Goal: Information Seeking & Learning: Get advice/opinions

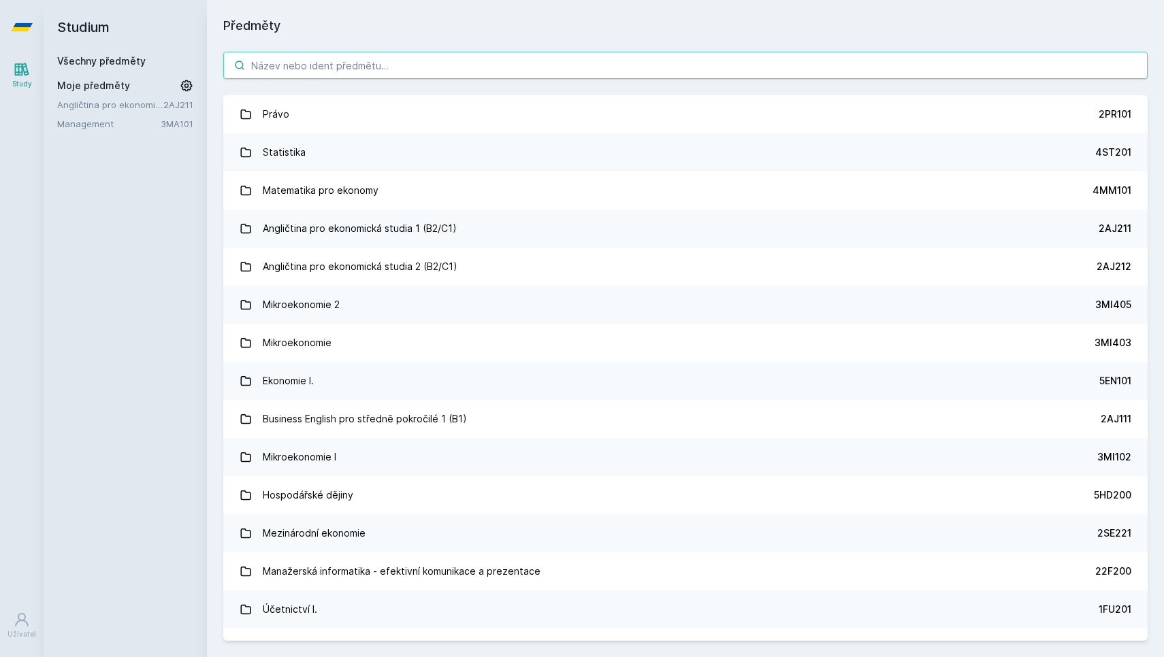
click at [355, 63] on input "search" at bounding box center [685, 65] width 924 height 27
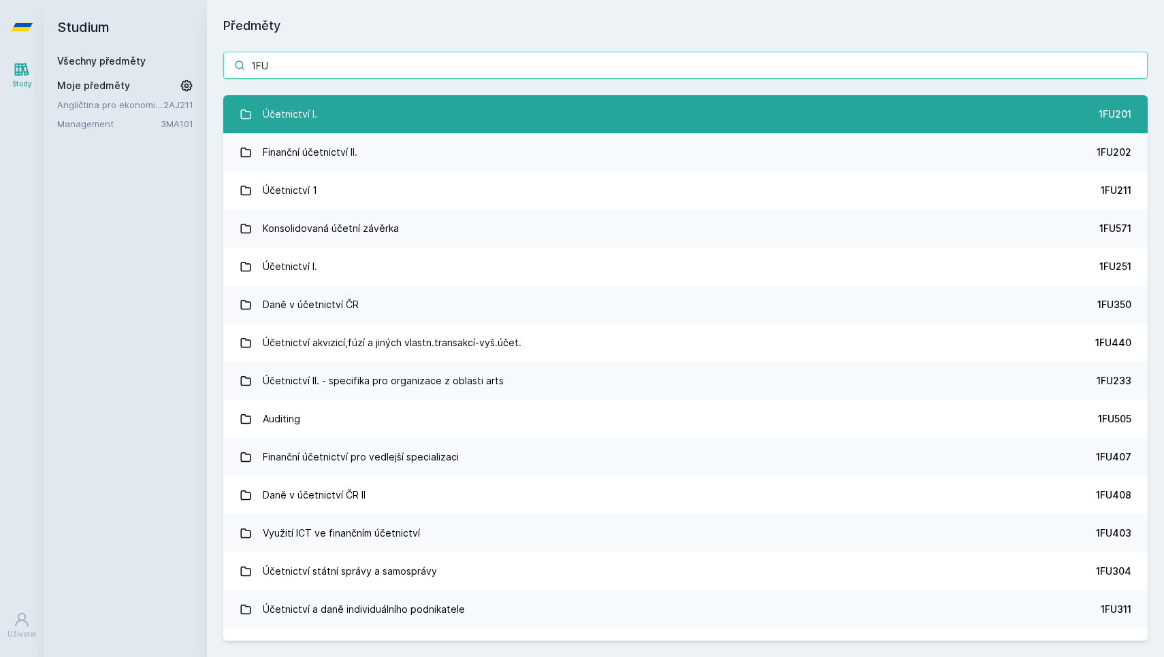
type input "1FU"
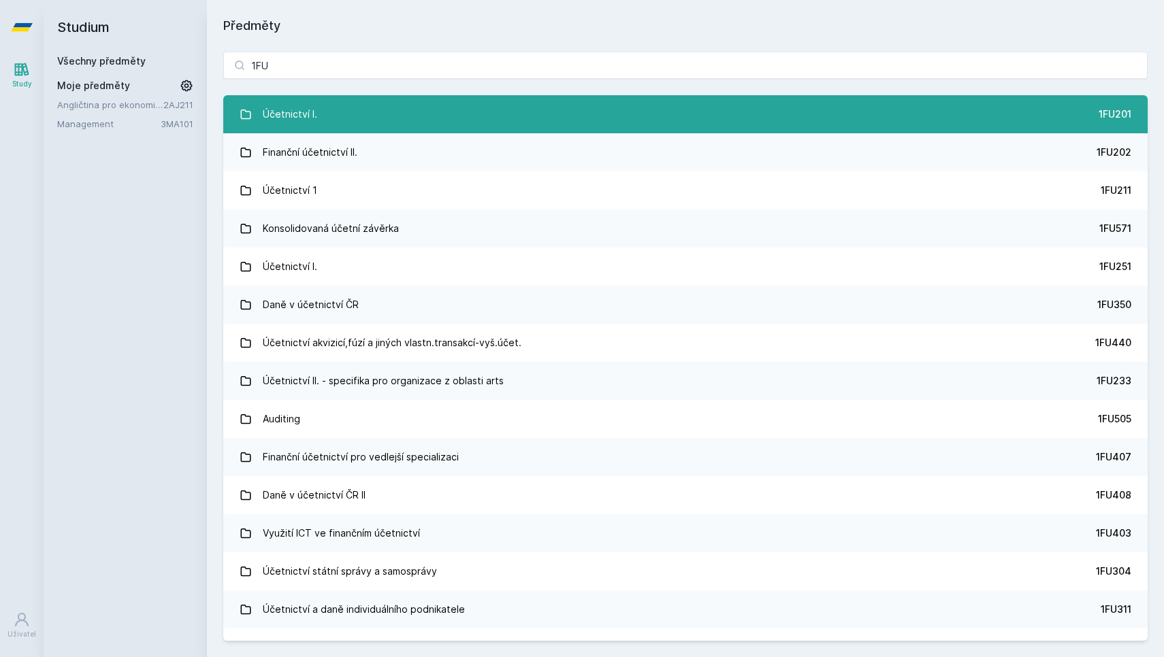
click at [276, 112] on div "Účetnictví I." at bounding box center [290, 114] width 54 height 27
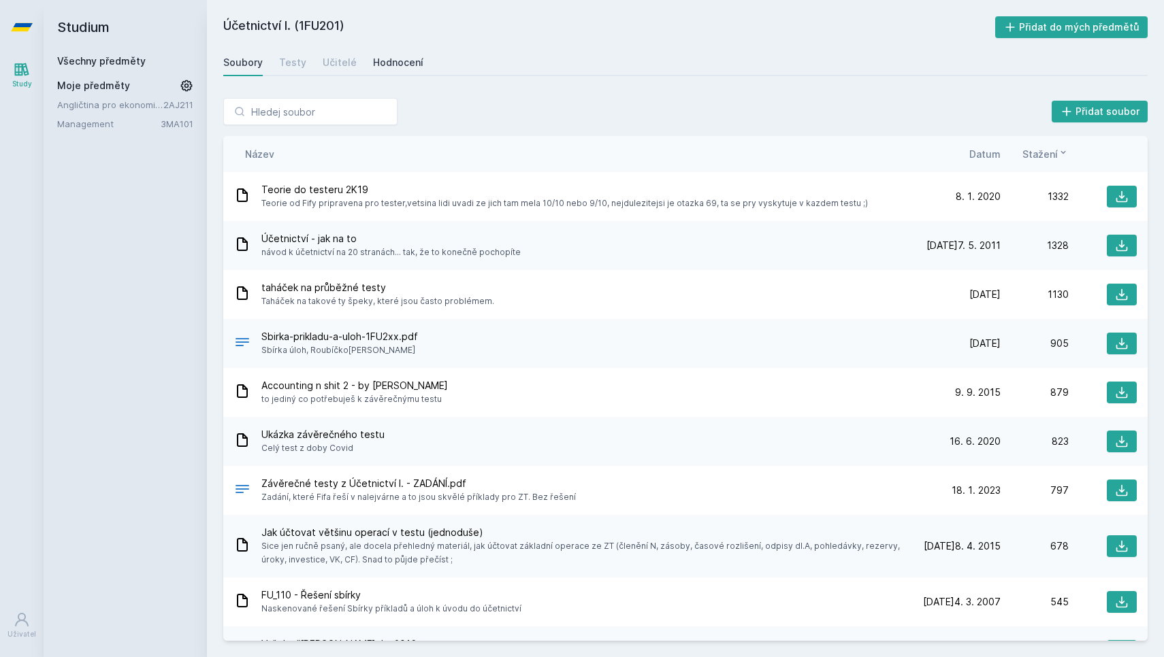
click at [387, 63] on div "Hodnocení" at bounding box center [398, 63] width 50 height 14
click at [315, 191] on span "Teorie do testeru 2K19" at bounding box center [564, 190] width 606 height 14
click at [240, 193] on icon at bounding box center [242, 195] width 16 height 16
click at [364, 189] on span "Teorie do testeru 2K19" at bounding box center [564, 190] width 606 height 14
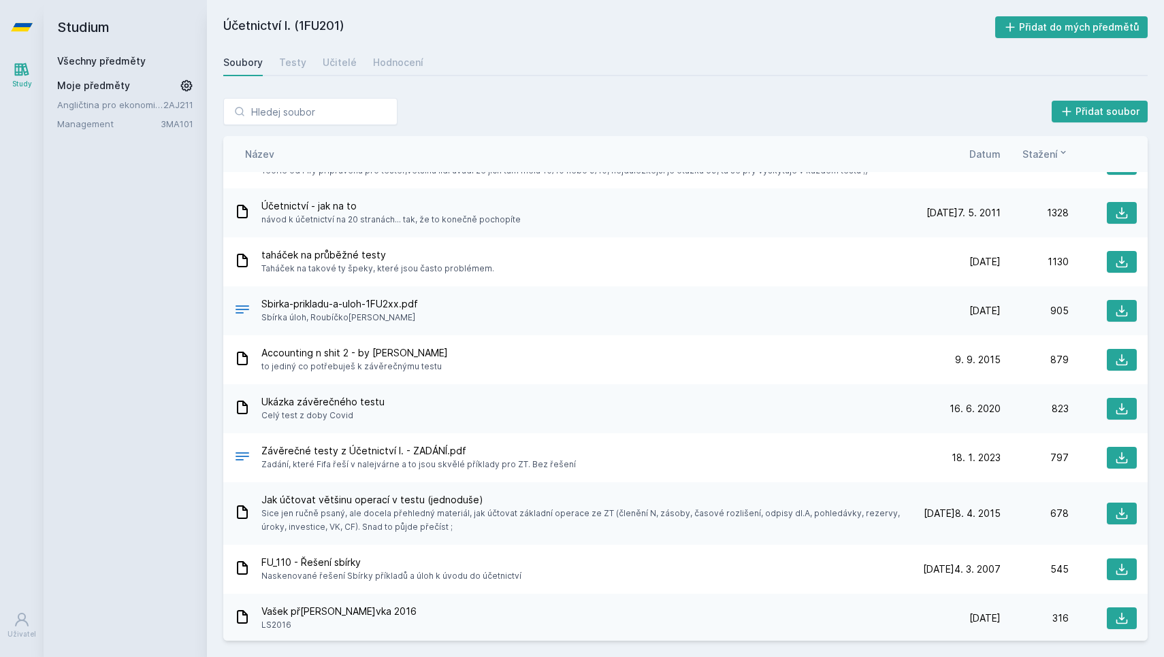
scroll to position [36, 0]
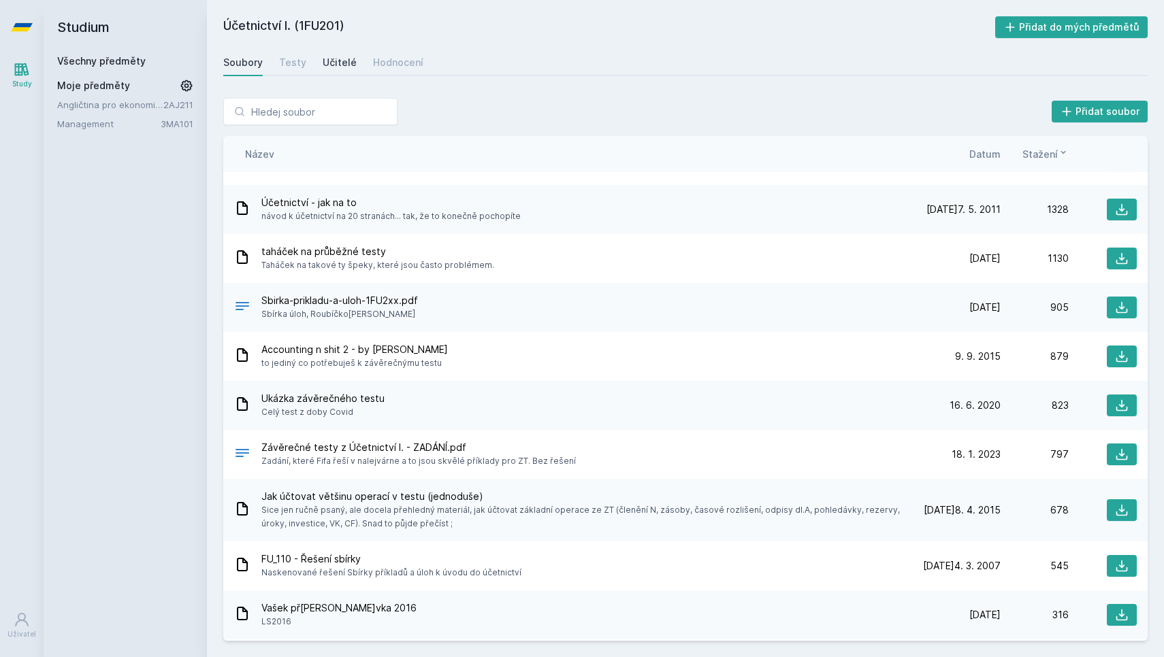
click at [332, 62] on div "Učitelé" at bounding box center [340, 63] width 34 height 14
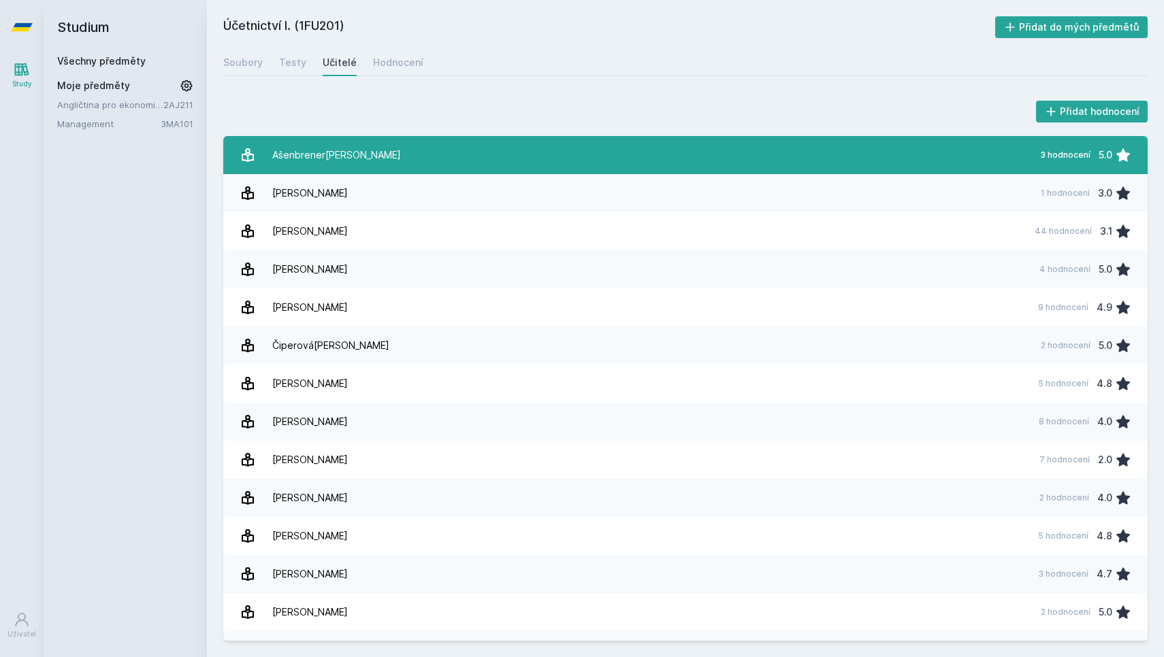
click at [343, 150] on div "Ašenbrener[PERSON_NAME]" at bounding box center [336, 155] width 129 height 27
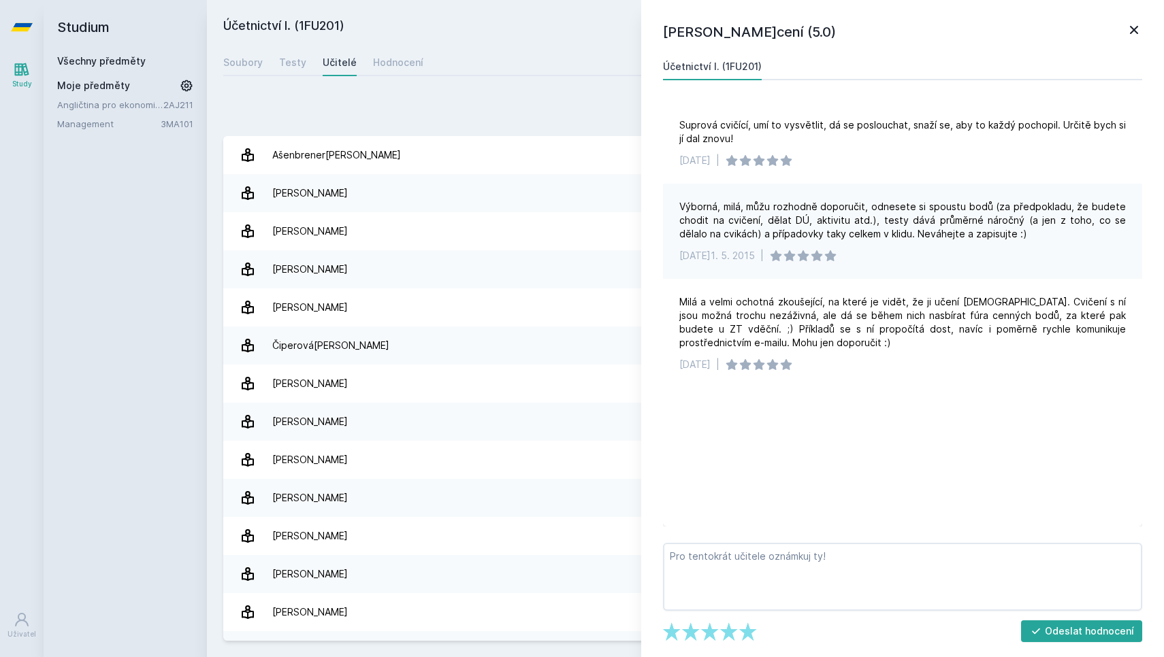
click at [1136, 27] on icon at bounding box center [1134, 30] width 16 height 16
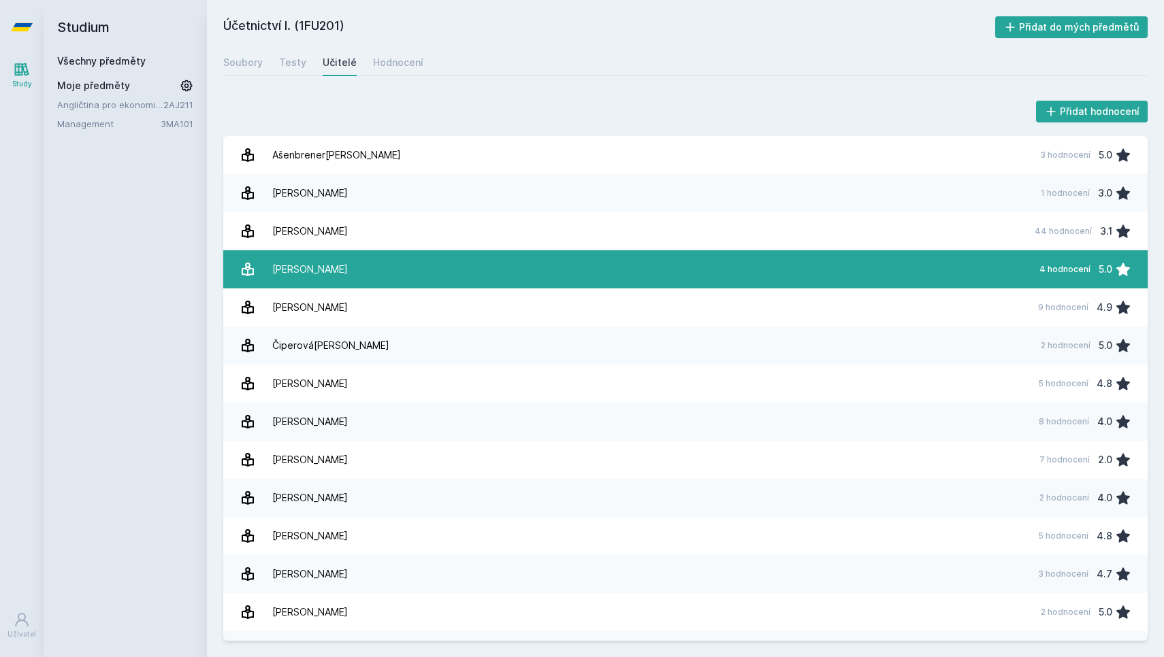
click at [338, 268] on link "Čevela Da[PERSON_NAME] 4 hodnocení 5.0" at bounding box center [685, 269] width 924 height 38
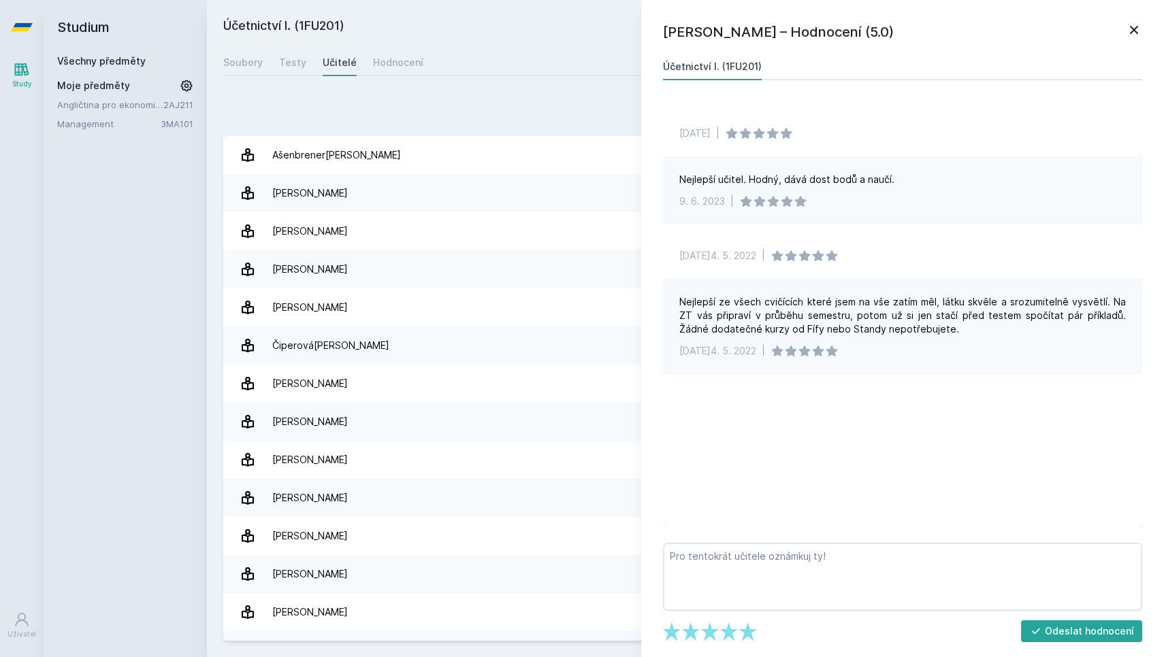
click at [1133, 27] on icon at bounding box center [1134, 30] width 16 height 16
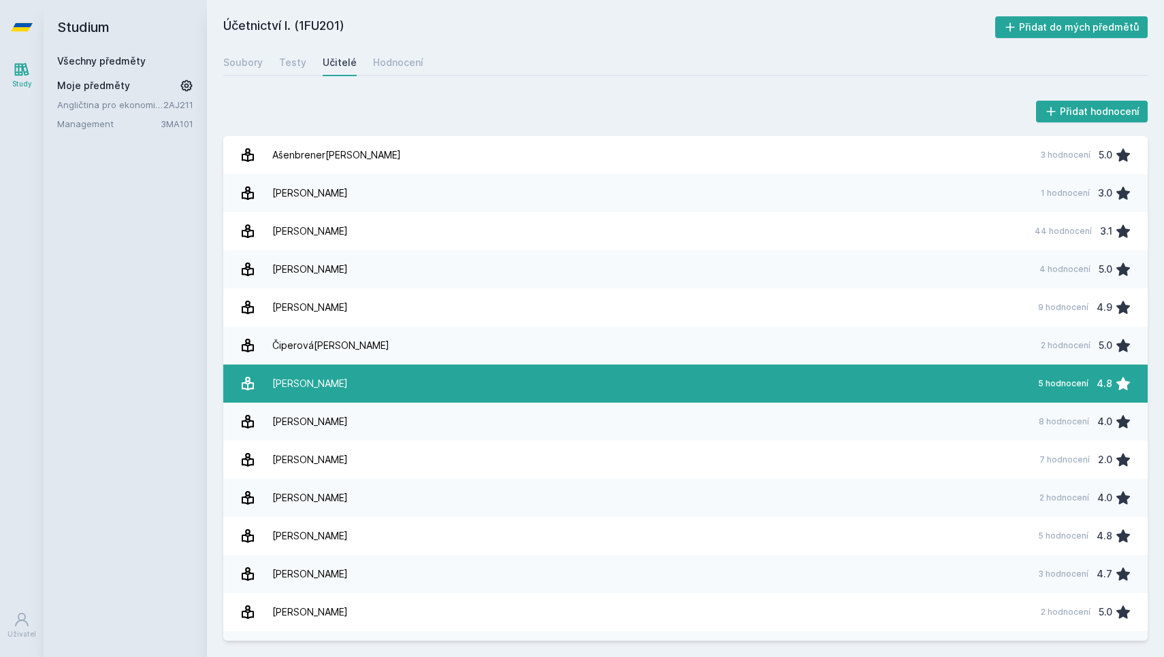
click at [808, 377] on link "Ďurianov[PERSON_NAME] 5 hodnocení 4.8" at bounding box center [685, 384] width 924 height 38
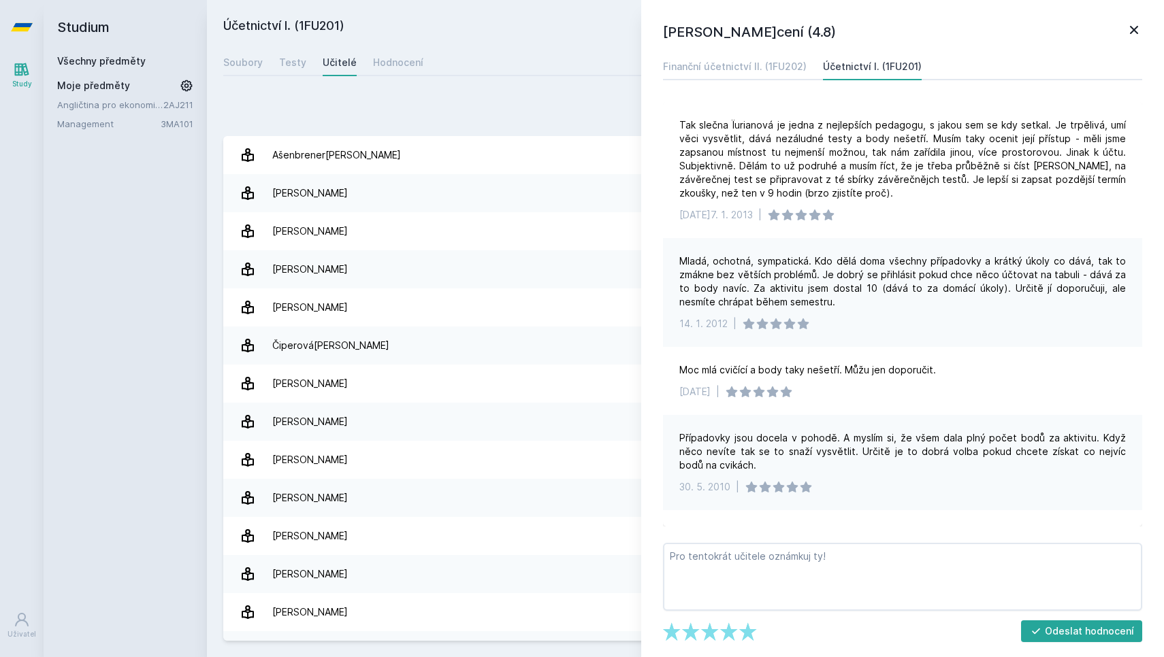
click at [1131, 26] on icon at bounding box center [1134, 30] width 16 height 16
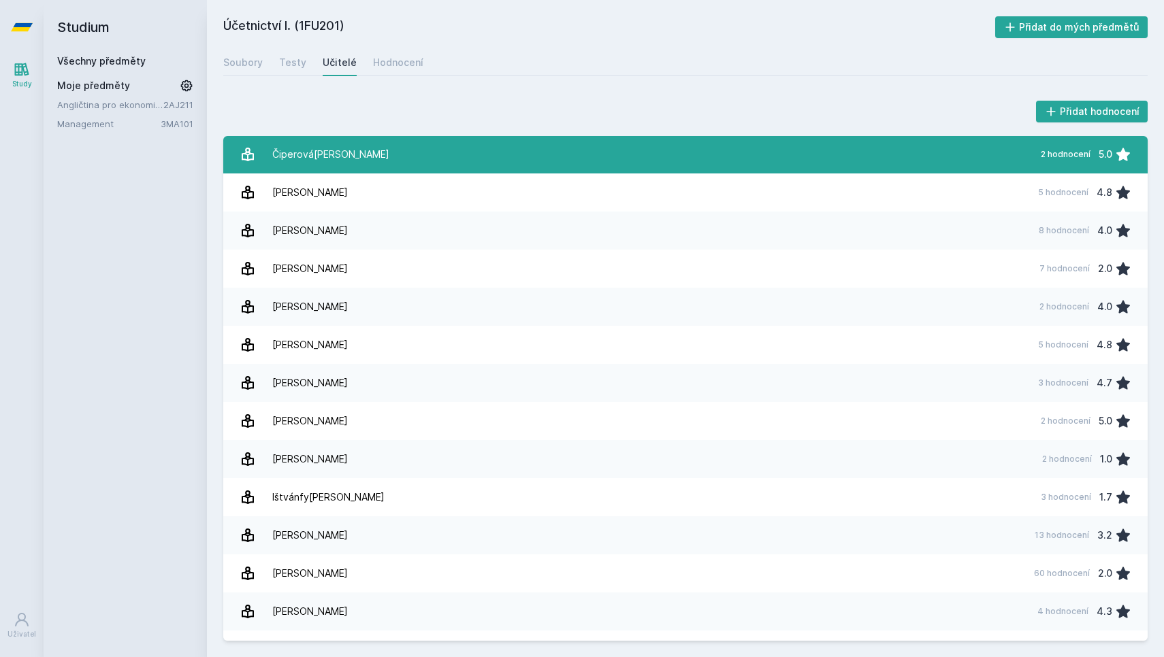
scroll to position [195, 0]
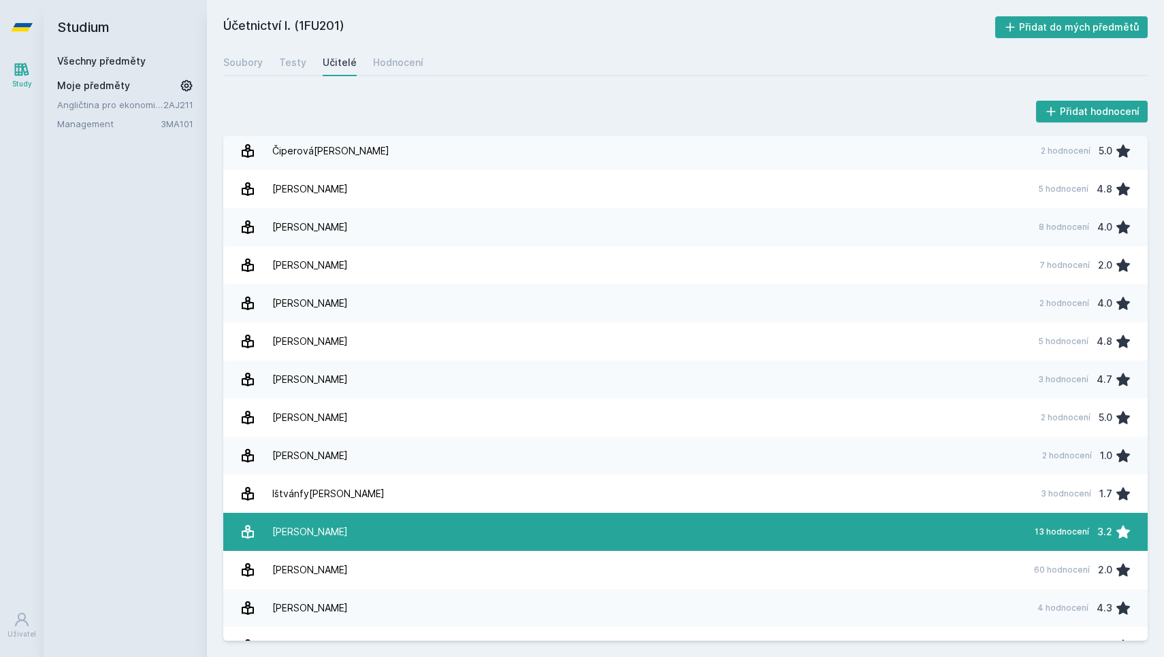
click at [574, 517] on link "[PERSON_NAME] 13 hodnocení 3.2" at bounding box center [685, 532] width 924 height 38
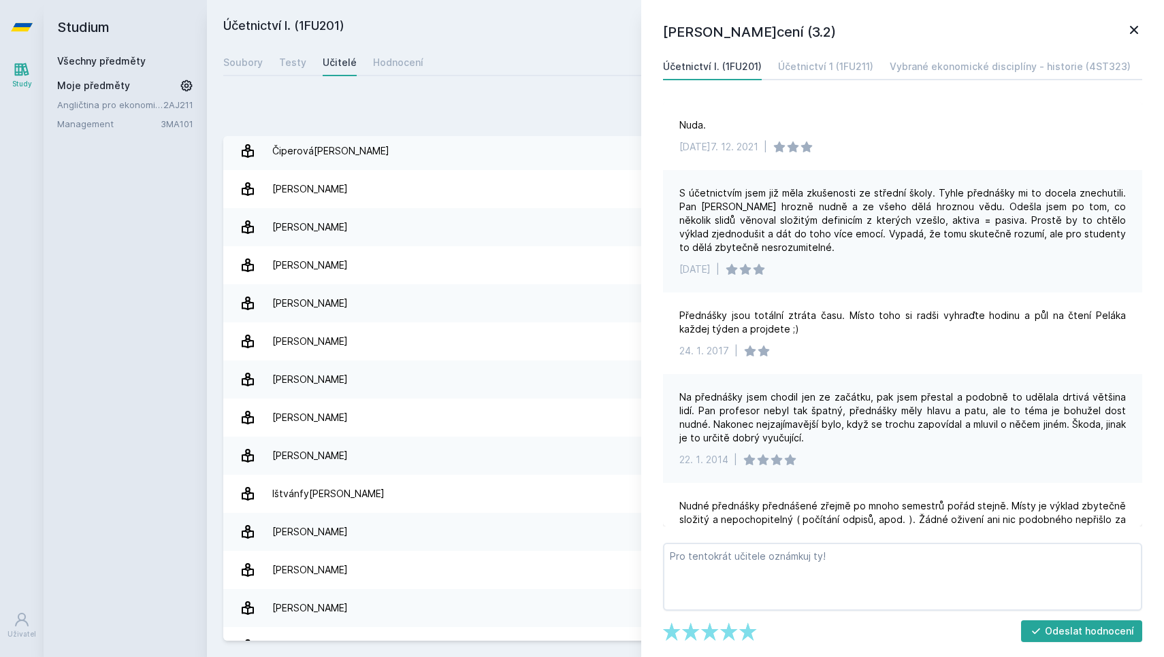
click at [1133, 31] on icon at bounding box center [1134, 30] width 8 height 8
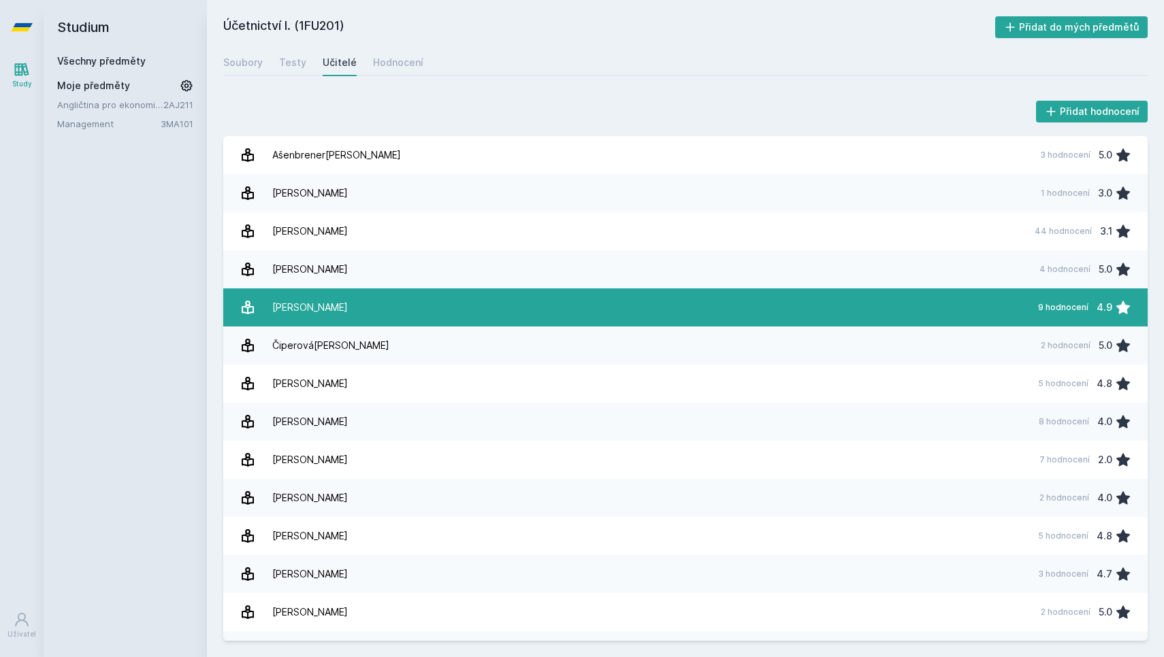
click at [452, 296] on link "[PERSON_NAME] 9 hodnocení 4.9" at bounding box center [685, 308] width 924 height 38
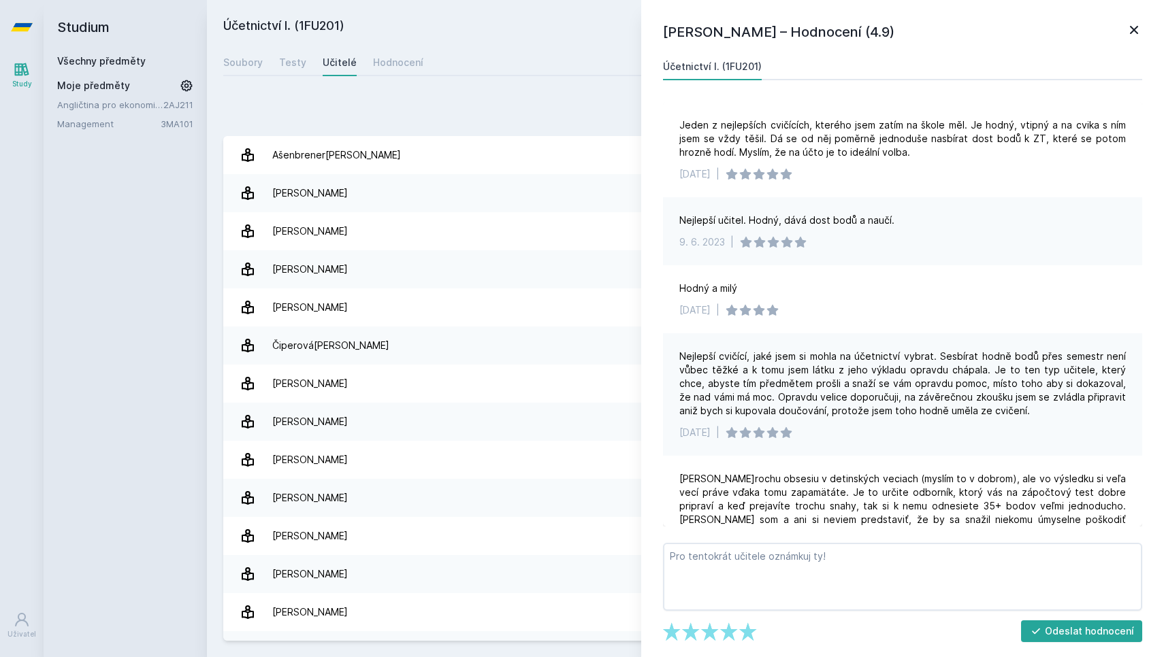
click at [1128, 27] on icon at bounding box center [1134, 30] width 16 height 16
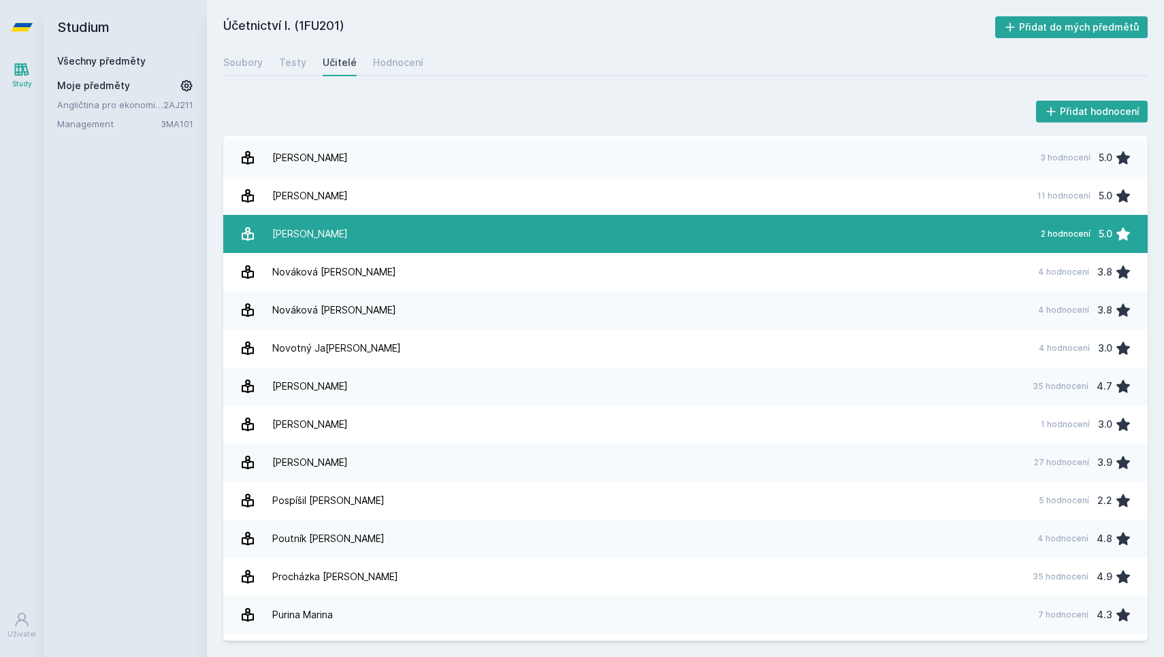
scroll to position [1180, 0]
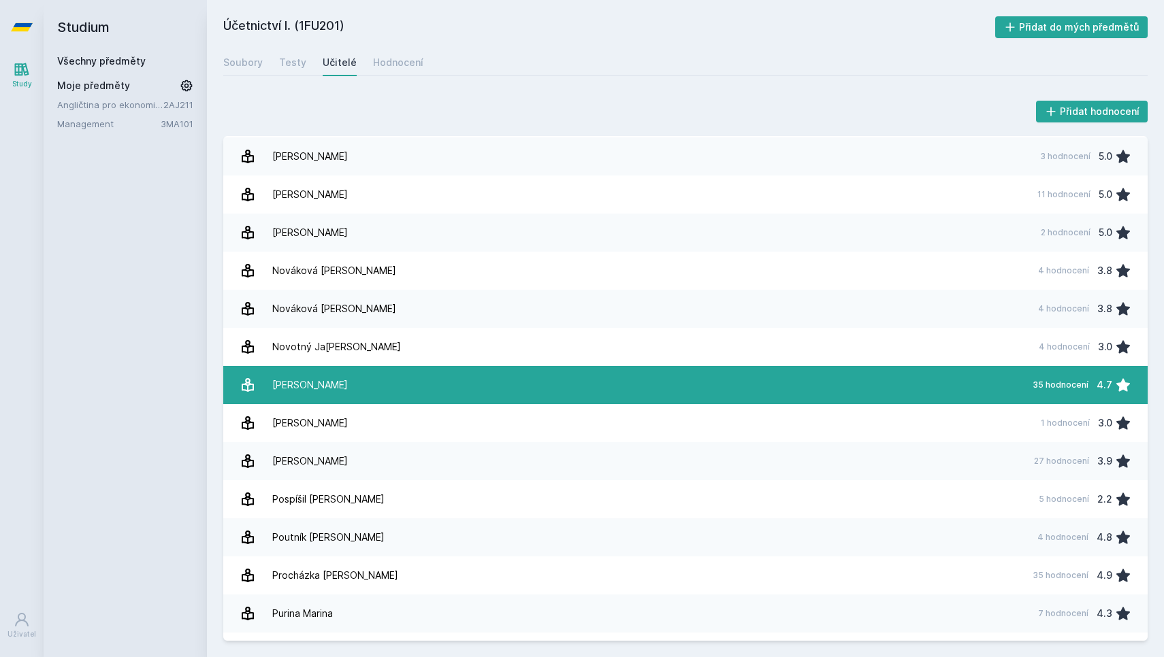
click at [413, 384] on link "Pelák [PERSON_NAME] 35 hodnocení 4.7" at bounding box center [685, 385] width 924 height 38
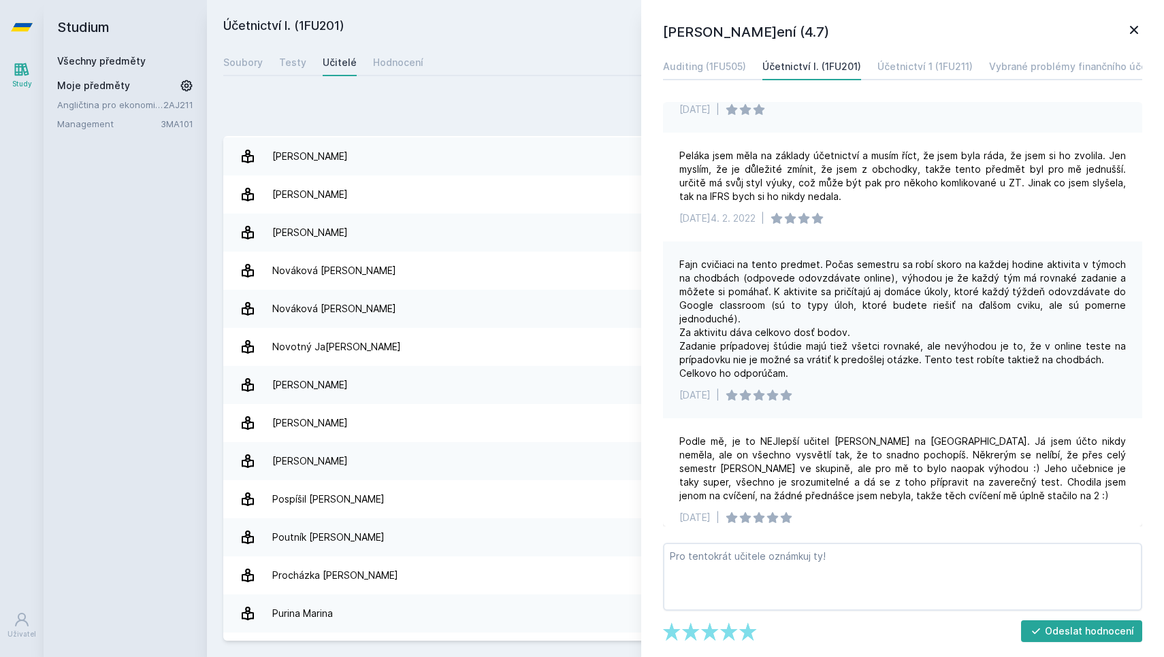
scroll to position [186, 0]
click at [1133, 36] on icon at bounding box center [1134, 30] width 16 height 16
